Goal: Information Seeking & Learning: Find specific fact

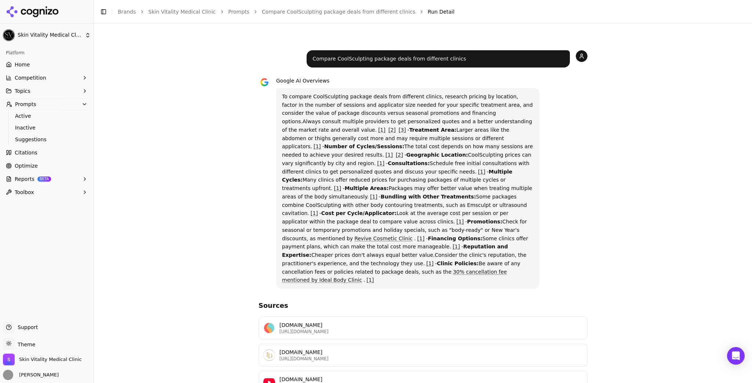
scroll to position [176, 0]
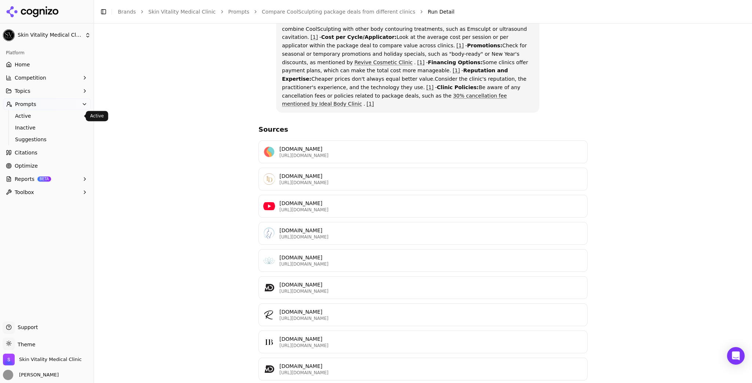
drag, startPoint x: 33, startPoint y: 115, endPoint x: 76, endPoint y: 119, distance: 42.8
click at [33, 115] on span "Active" at bounding box center [47, 115] width 64 height 7
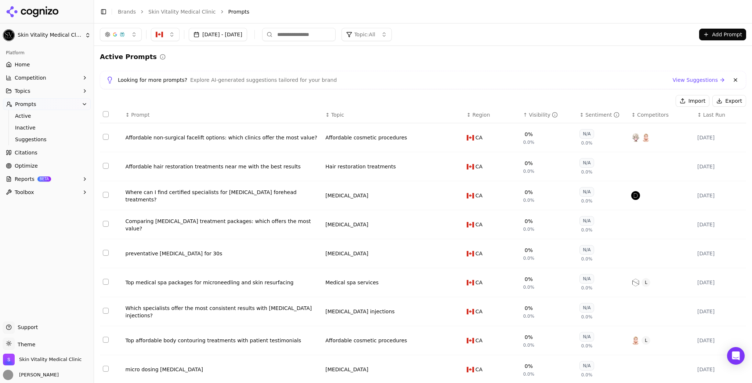
click at [523, 117] on div "↑ Visibility" at bounding box center [548, 114] width 51 height 7
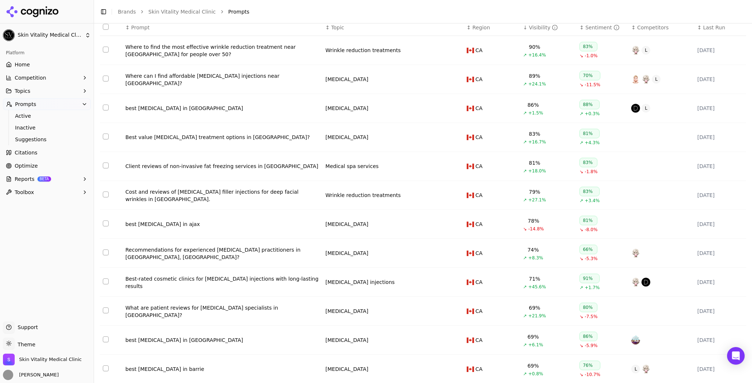
scroll to position [88, 0]
drag, startPoint x: 231, startPoint y: 141, endPoint x: 158, endPoint y: 140, distance: 73.0
click at [160, 140] on td "Best value [MEDICAL_DATA] treatment options in [GEOGRAPHIC_DATA]?" at bounding box center [223, 136] width 200 height 29
drag, startPoint x: 125, startPoint y: 139, endPoint x: 213, endPoint y: 143, distance: 88.2
click at [213, 143] on td "Best value [MEDICAL_DATA] treatment options in [GEOGRAPHIC_DATA]?" at bounding box center [223, 136] width 200 height 29
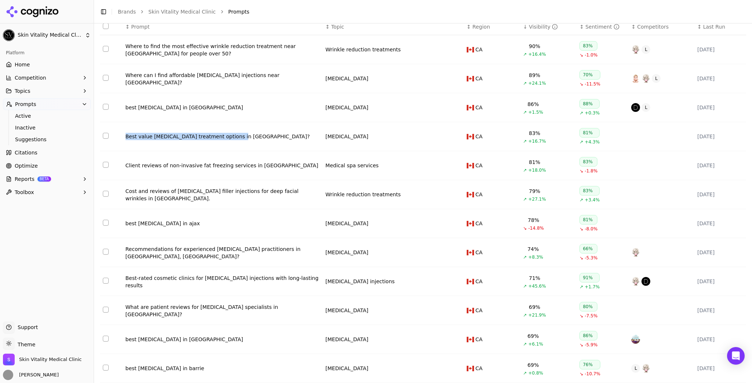
copy div "Best value [MEDICAL_DATA] treatment options in [GEOGRAPHIC_DATA]?"
drag, startPoint x: 120, startPoint y: 167, endPoint x: 244, endPoint y: 169, distance: 123.7
click at [244, 169] on tr "Client reviews of non-invasive fat freezing services in [GEOGRAPHIC_DATA] Medic…" at bounding box center [423, 165] width 646 height 29
copy tr "Client reviews of non-invasive fat freezing services"
drag, startPoint x: 120, startPoint y: 254, endPoint x: 252, endPoint y: 251, distance: 131.8
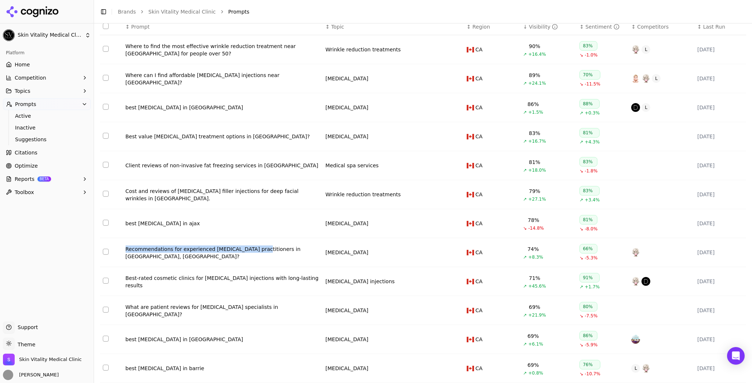
click at [252, 251] on tr "Recommendations for experienced [MEDICAL_DATA] practitioners in [GEOGRAPHIC_DAT…" at bounding box center [423, 252] width 646 height 29
copy tr "Recommendations for experienced [MEDICAL_DATA] practitioners"
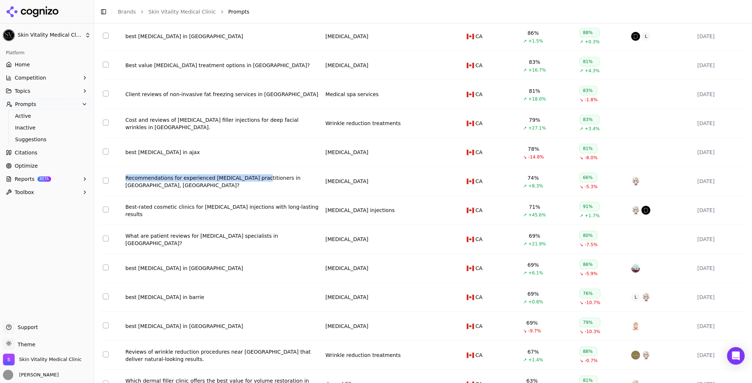
scroll to position [176, 0]
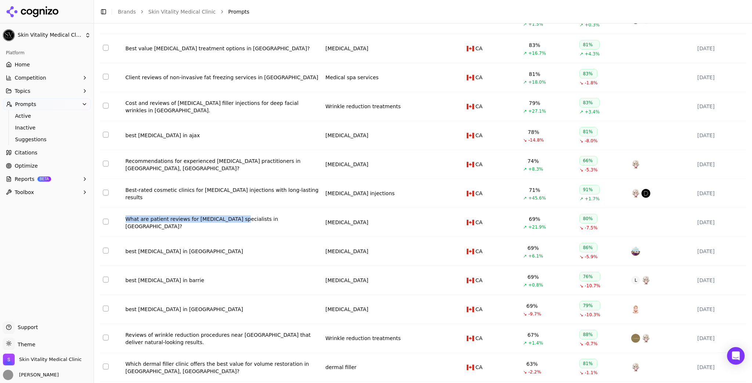
drag, startPoint x: 120, startPoint y: 224, endPoint x: 231, endPoint y: 223, distance: 110.5
click at [231, 223] on tr "What are patient reviews for [MEDICAL_DATA] specialists in [GEOGRAPHIC_DATA]? […" at bounding box center [423, 222] width 646 height 29
copy tr "What are patient reviews for [MEDICAL_DATA] specialists"
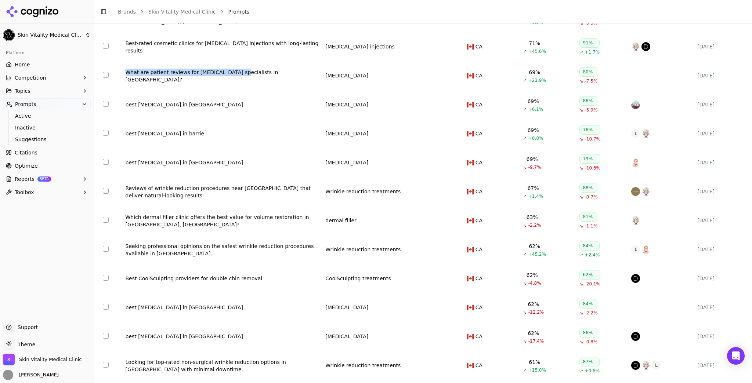
scroll to position [352, 0]
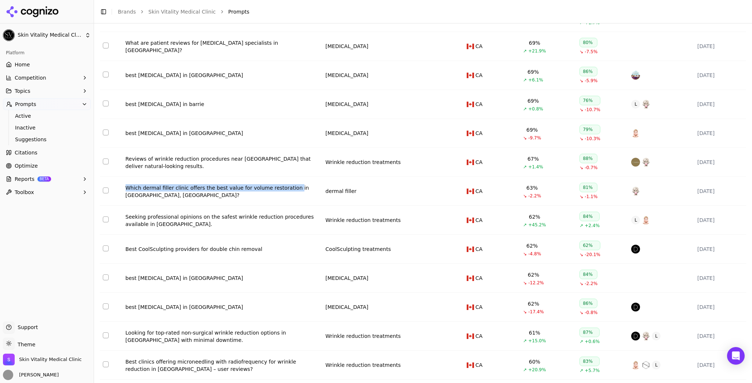
drag, startPoint x: 120, startPoint y: 188, endPoint x: 286, endPoint y: 190, distance: 166.3
click at [286, 190] on tr "Which dermal filler clinic offers the best value for volume restoration in [GEO…" at bounding box center [423, 191] width 646 height 29
copy tr "Which dermal filler clinic offers the best value for volume restoration"
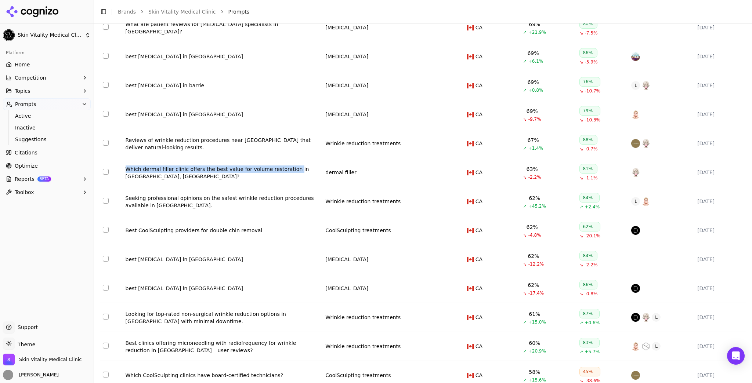
scroll to position [382, 0]
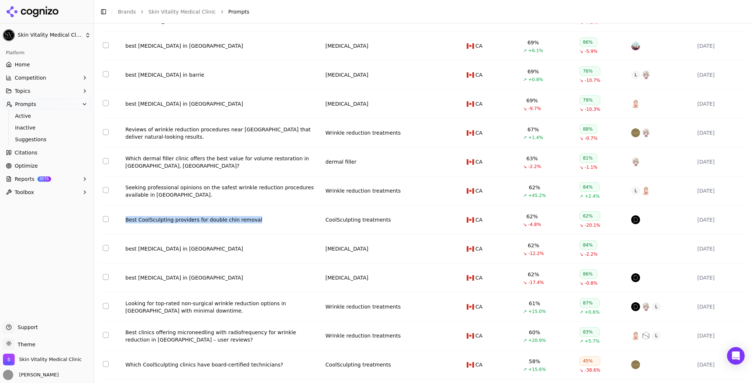
drag, startPoint x: 121, startPoint y: 222, endPoint x: 255, endPoint y: 223, distance: 134.3
click at [255, 223] on tr "Best CoolSculpting providers for double chin removal CoolSculpting treatments C…" at bounding box center [423, 220] width 646 height 29
copy tr "Best CoolSculpting providers for double chin removal"
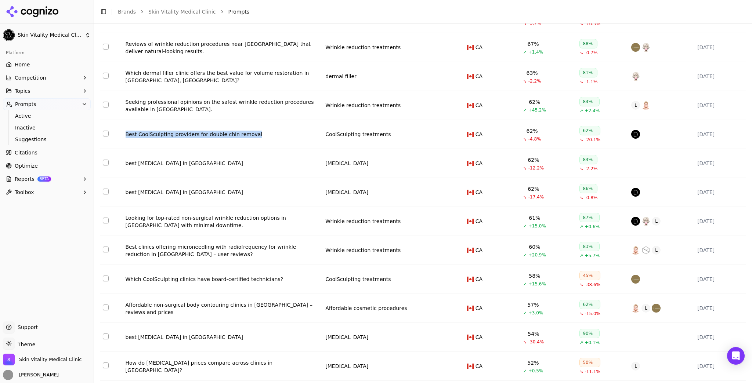
scroll to position [470, 0]
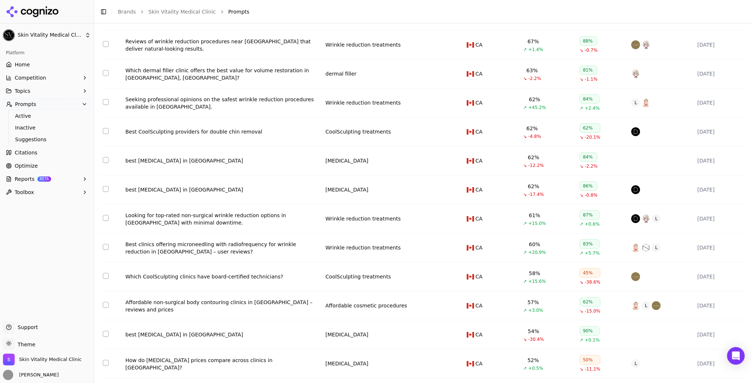
drag, startPoint x: 188, startPoint y: 230, endPoint x: 179, endPoint y: 229, distance: 8.9
click at [179, 229] on td "Looking for top-rated non-surgical wrinkle reduction options in [GEOGRAPHIC_DAT…" at bounding box center [223, 218] width 200 height 29
drag, startPoint x: 118, startPoint y: 216, endPoint x: 269, endPoint y: 216, distance: 150.5
click at [269, 216] on tr "Looking for top-rated non-surgical wrinkle reduction options in [GEOGRAPHIC_DAT…" at bounding box center [423, 218] width 646 height 29
copy tr "Looking for top-rated non-surgical wrinkle reduction options"
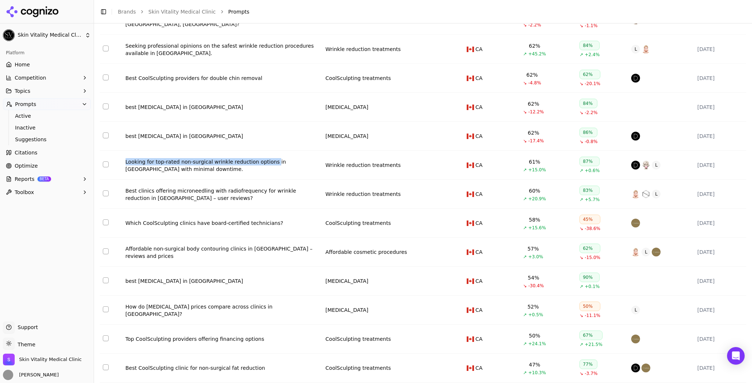
scroll to position [528, 0]
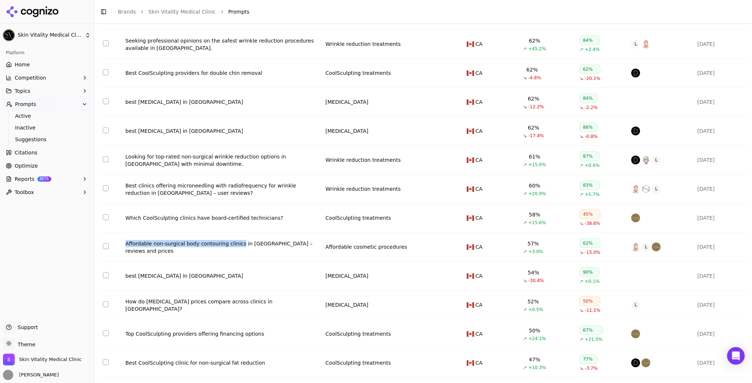
drag, startPoint x: 123, startPoint y: 250, endPoint x: 236, endPoint y: 248, distance: 113.1
click at [236, 248] on td "Affordable non-surgical body contouring clinics in [GEOGRAPHIC_DATA] – reviews …" at bounding box center [223, 247] width 200 height 29
copy div "Affordable non-surgical body contouring clinics"
